Goal: Communication & Community: Share content

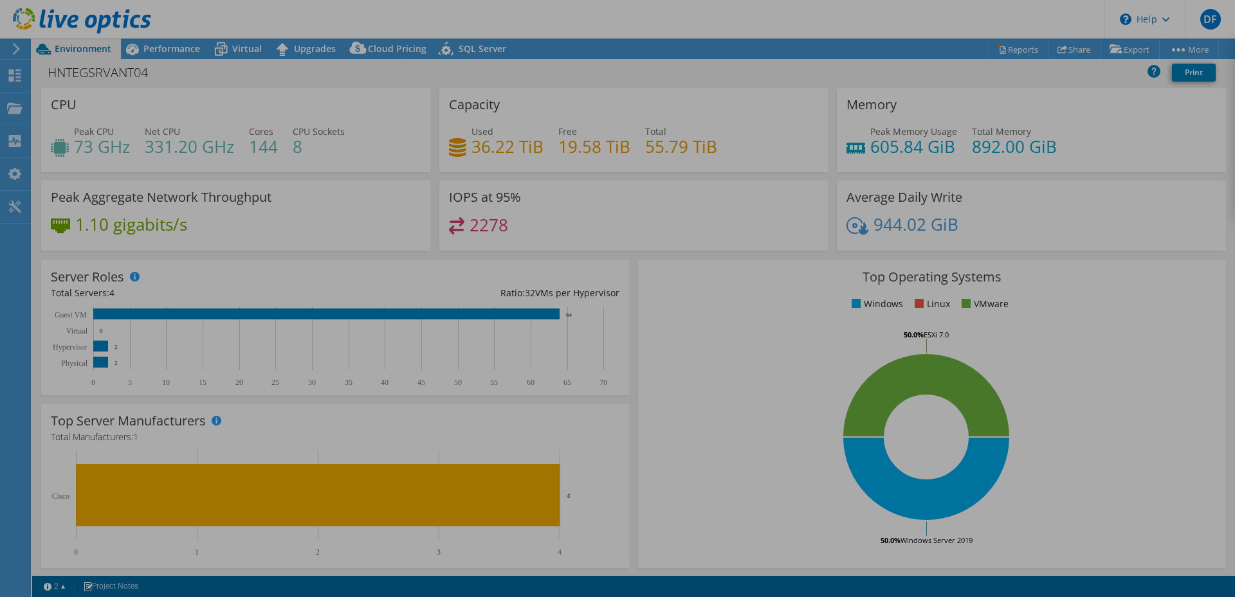
select select "USD"
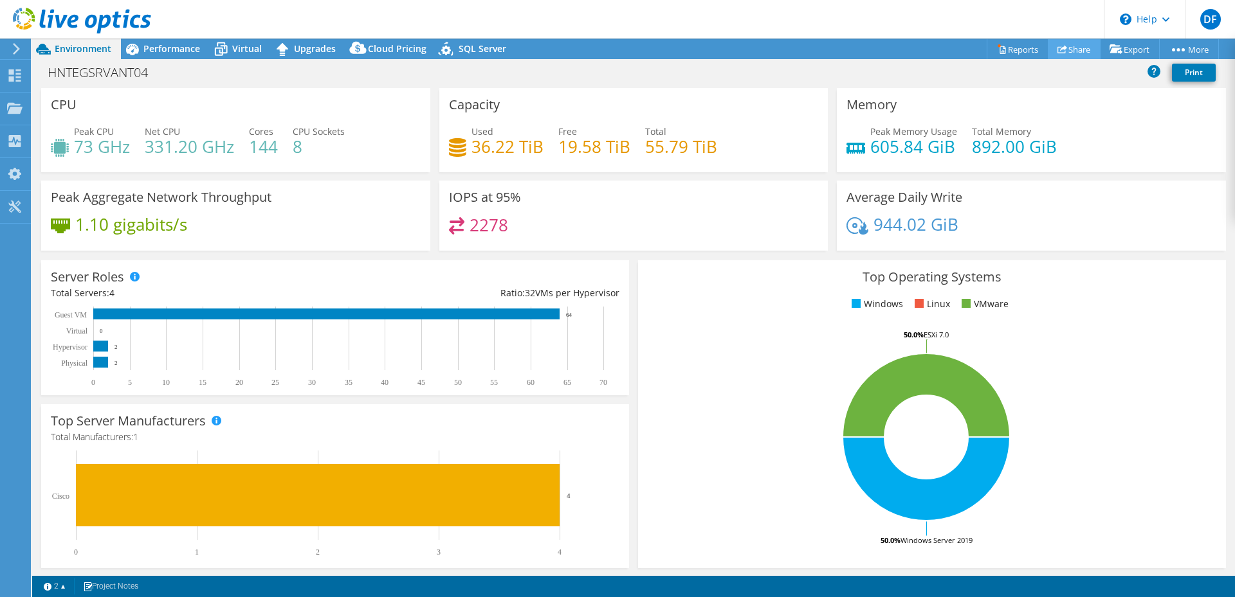
click at [1061, 46] on link "Share" at bounding box center [1074, 49] width 53 height 20
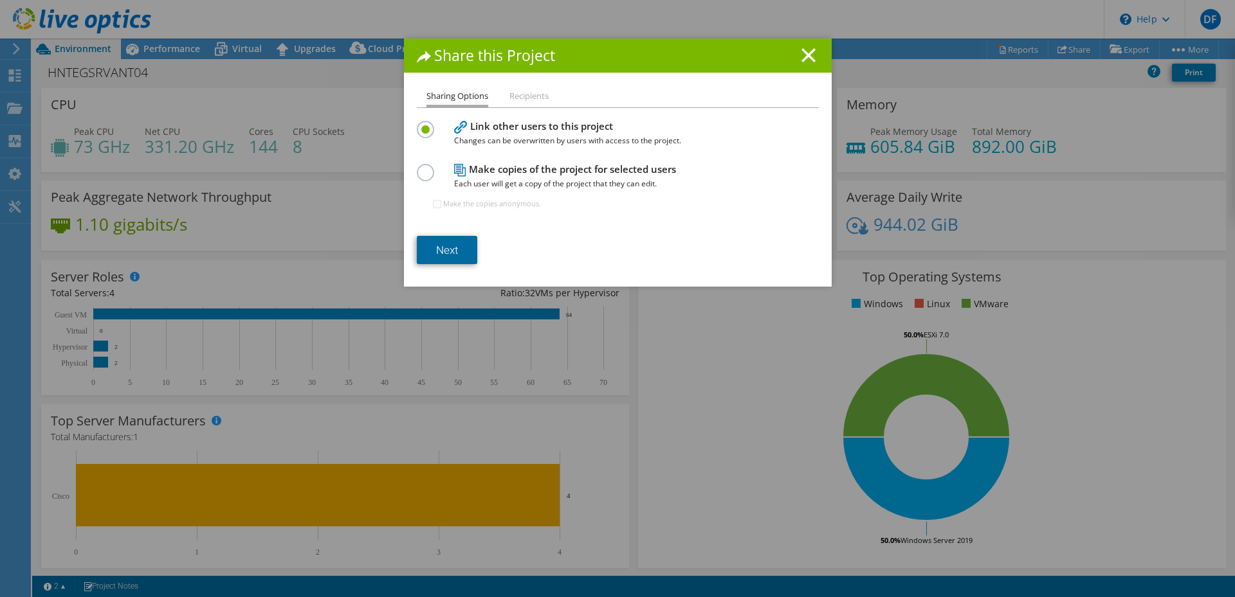
click at [455, 244] on link "Next" at bounding box center [447, 250] width 60 height 28
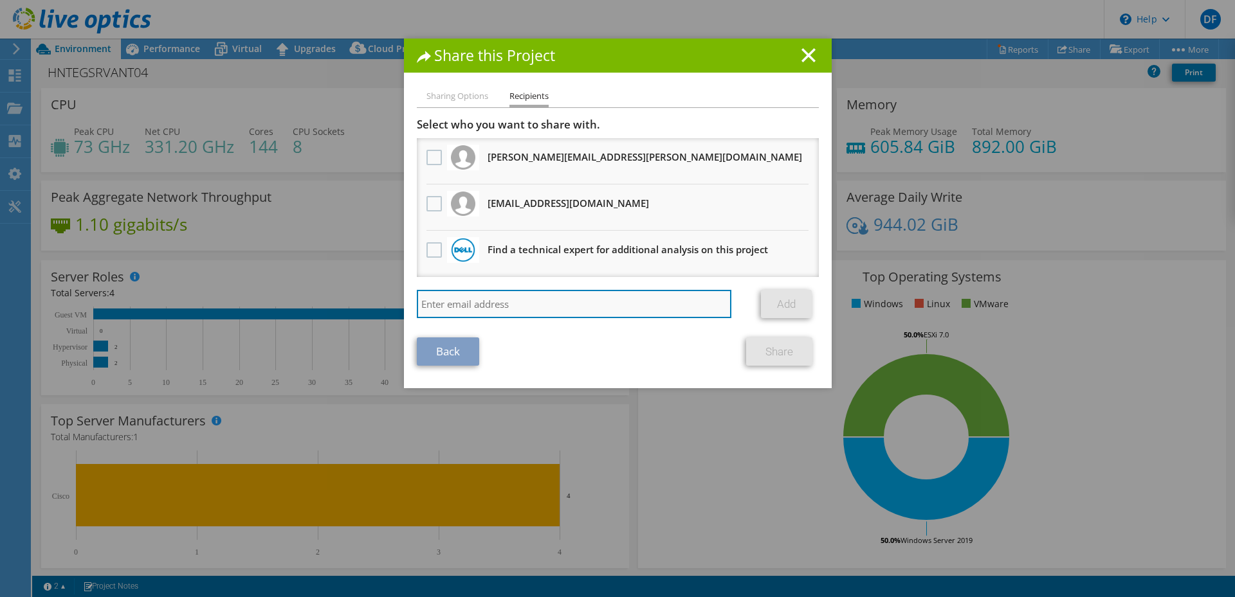
click at [481, 311] on input "search" at bounding box center [574, 304] width 315 height 28
type input "[EMAIL_ADDRESS][DOMAIN_NAME]"
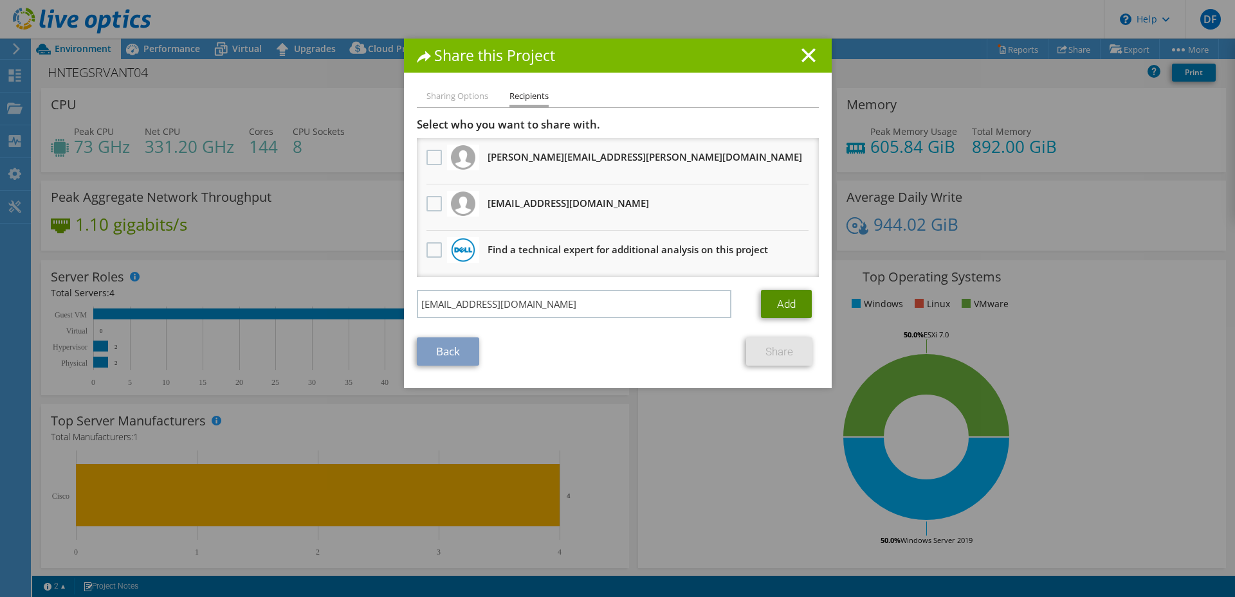
click at [789, 305] on link "Add" at bounding box center [786, 304] width 51 height 28
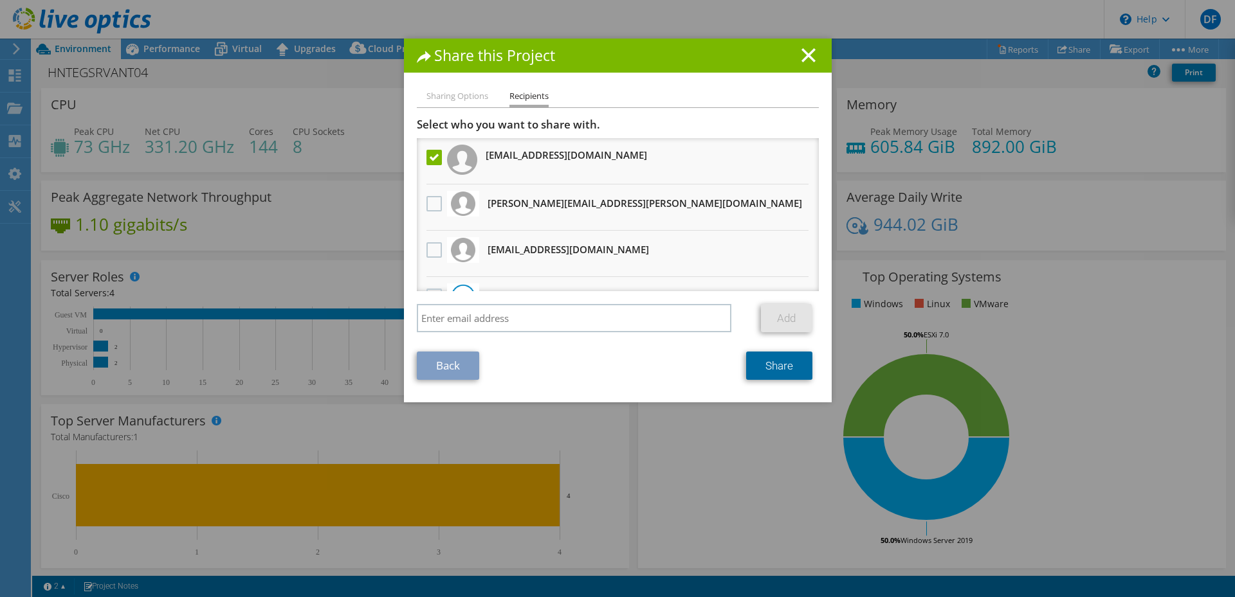
click at [781, 371] on link "Share" at bounding box center [779, 366] width 66 height 28
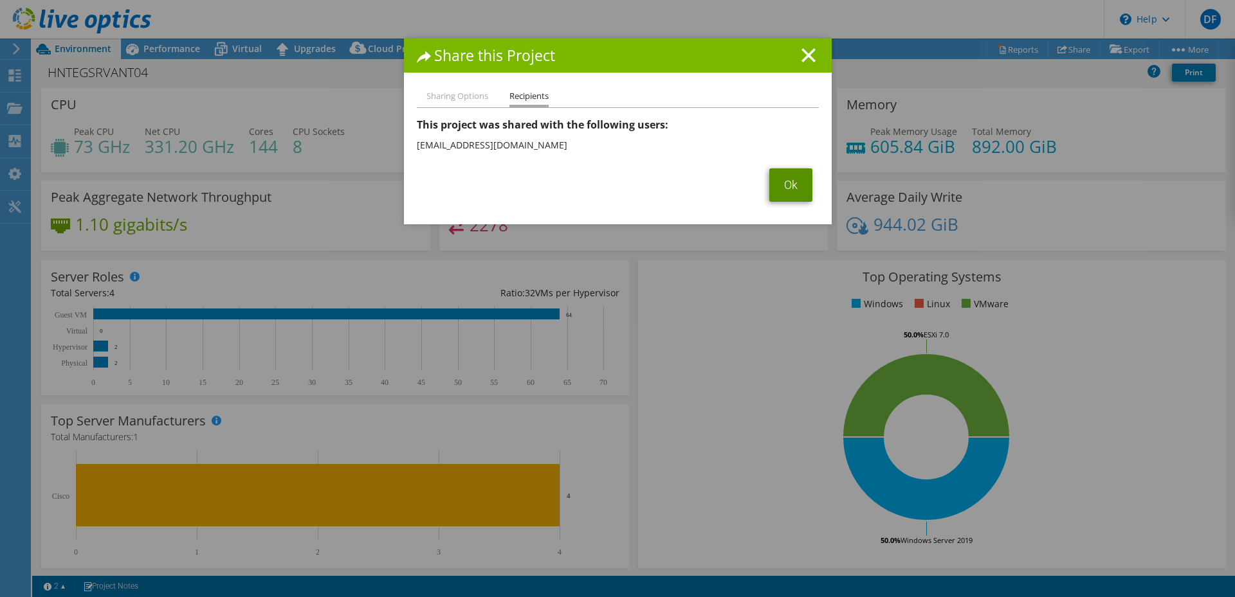
click at [779, 195] on link "Ok" at bounding box center [790, 184] width 43 height 33
